Goal: Information Seeking & Learning: Understand process/instructions

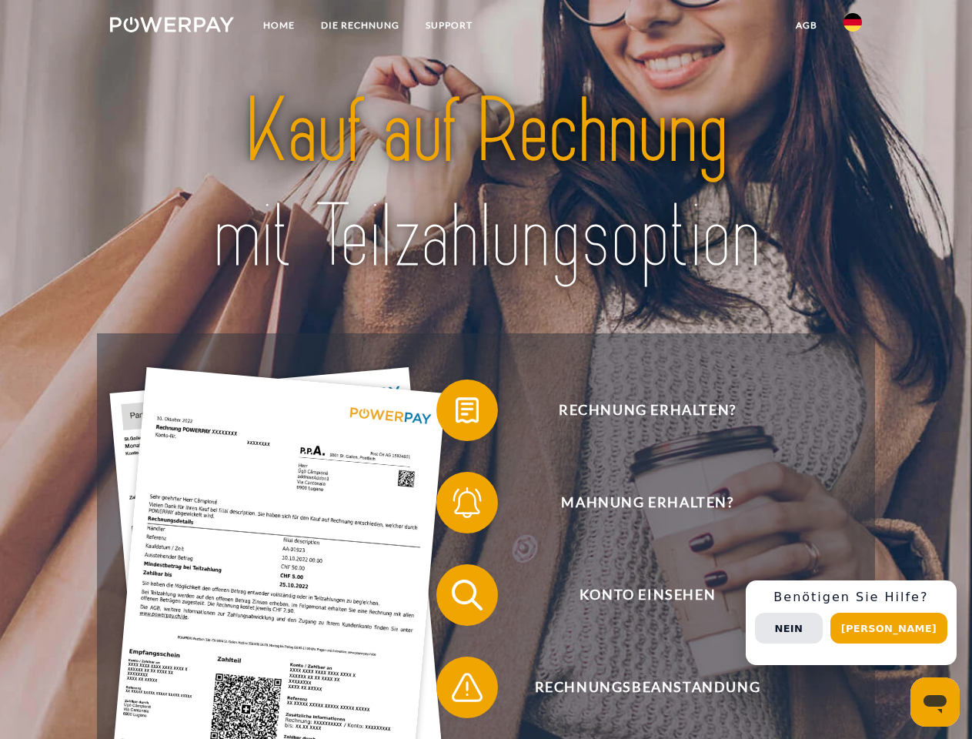
click at [172, 27] on img at bounding box center [172, 24] width 124 height 15
click at [853, 27] on img at bounding box center [852, 22] width 18 height 18
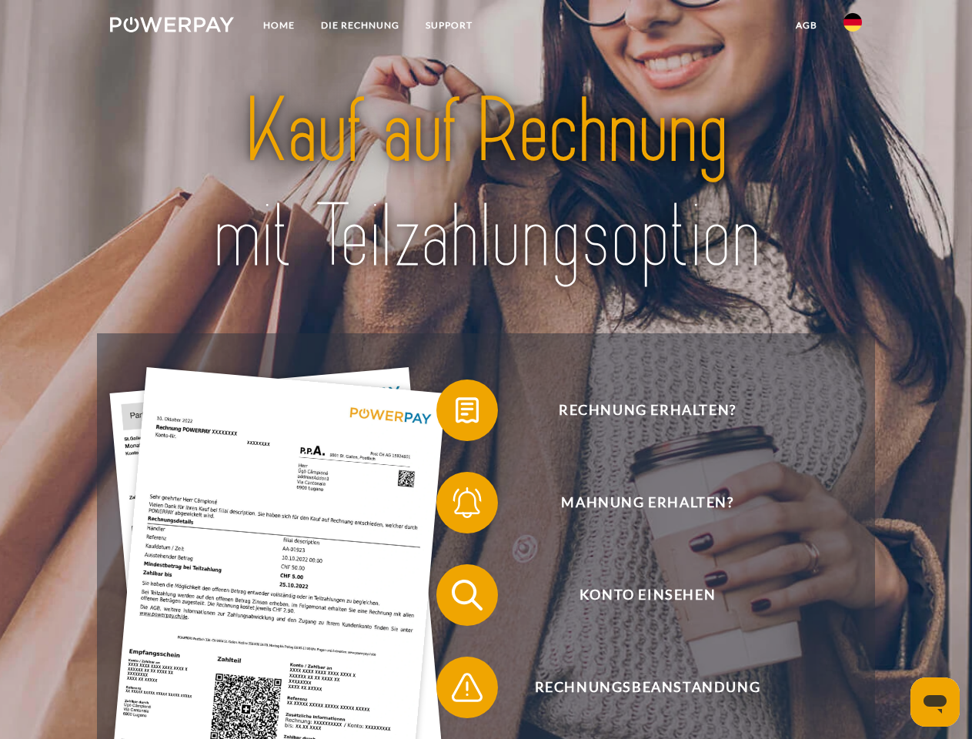
click at [806, 25] on link "agb" at bounding box center [807, 26] width 48 height 28
click at [456, 413] on span at bounding box center [444, 410] width 77 height 77
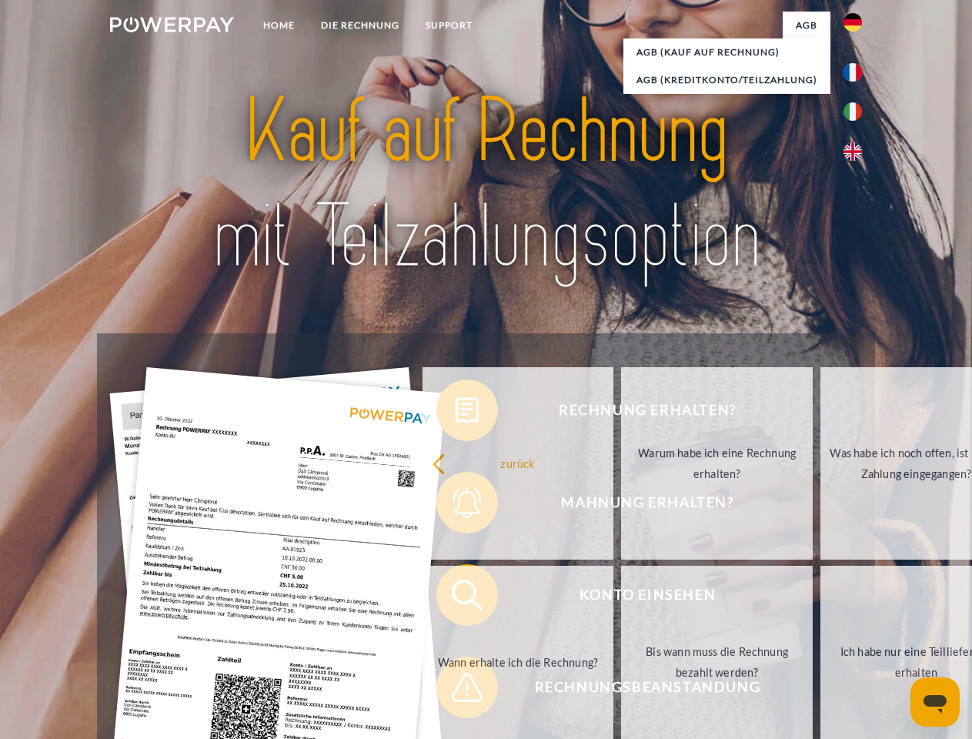
click at [456, 506] on link "zurück" at bounding box center [519, 463] width 192 height 192
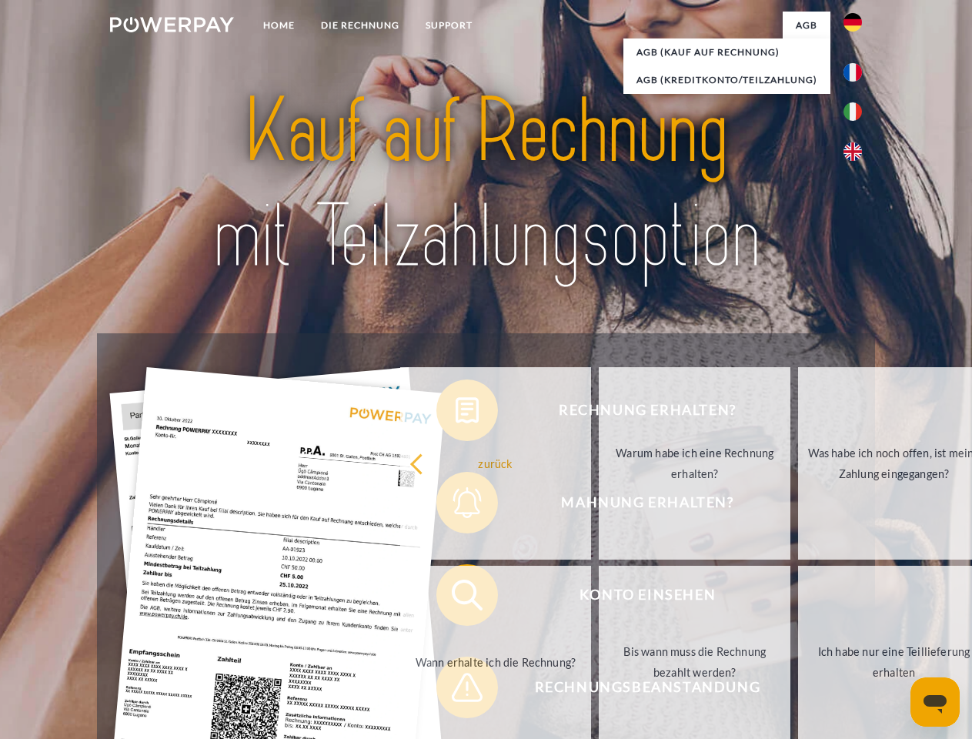
click at [456, 598] on link "Wann erhalte ich die Rechnung?" at bounding box center [496, 662] width 192 height 192
click at [456, 690] on span at bounding box center [444, 687] width 77 height 77
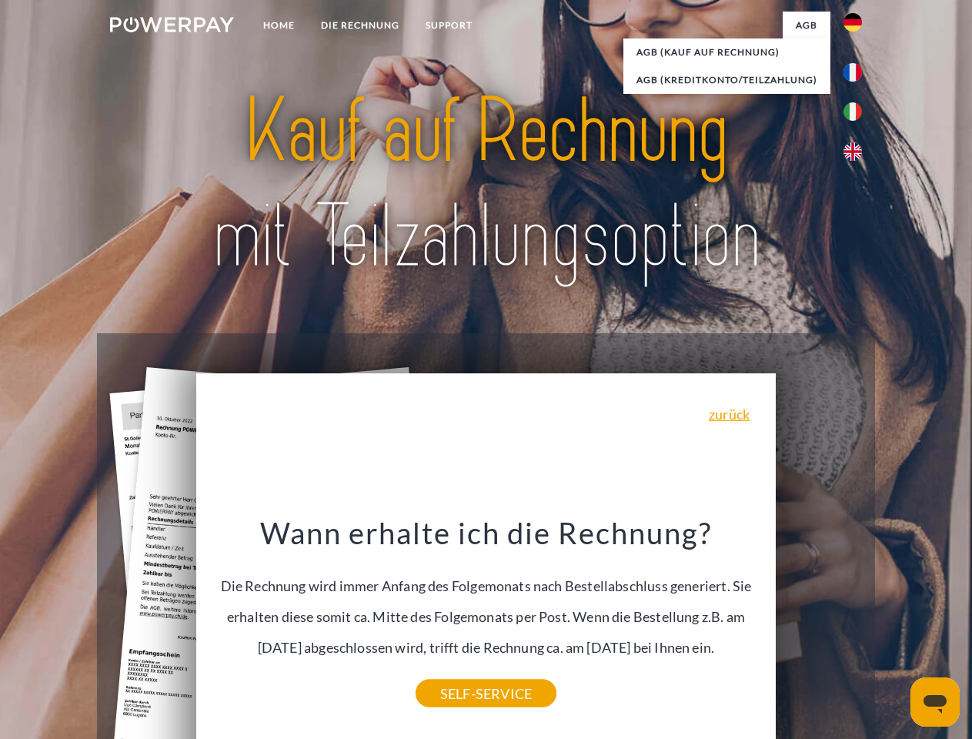
click at [819, 626] on span "Konto einsehen" at bounding box center [647, 595] width 377 height 62
click at [894, 628] on header "Home DIE RECHNUNG SUPPORT" at bounding box center [486, 531] width 972 height 1063
